Goal: Information Seeking & Learning: Learn about a topic

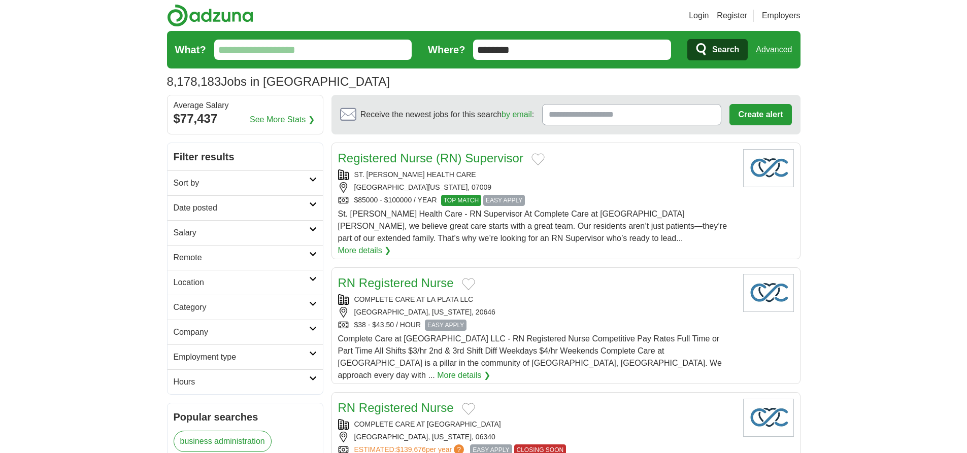
type input "********"
click at [773, 50] on link "Advanced" at bounding box center [774, 50] width 36 height 20
